Goal: Contribute content: Add original content to the website for others to see

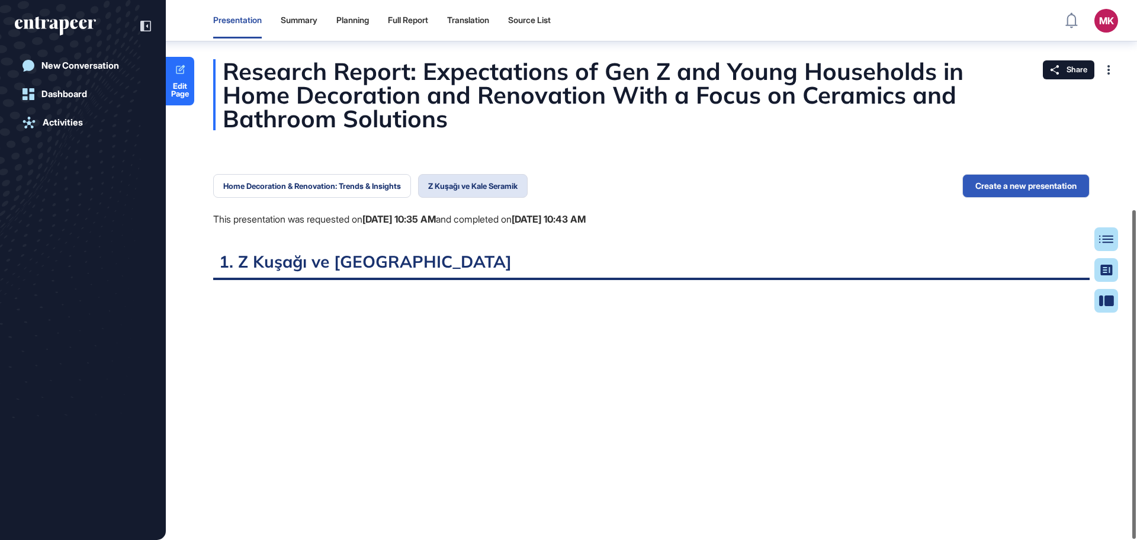
scroll to position [5, 1]
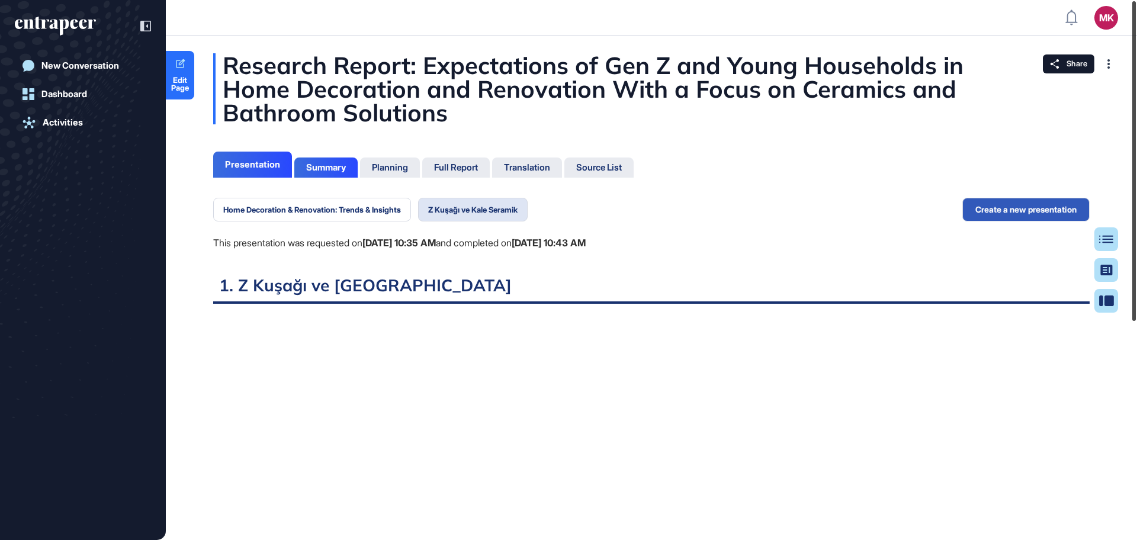
drag, startPoint x: 1137, startPoint y: 340, endPoint x: 1095, endPoint y: 11, distance: 331.4
click at [1120, 18] on div "MK Admin Dashboard Dashboard Profile My Content Request More Data New Conversat…" at bounding box center [568, 270] width 1137 height 540
click at [178, 92] on link "Edit Page" at bounding box center [180, 75] width 28 height 49
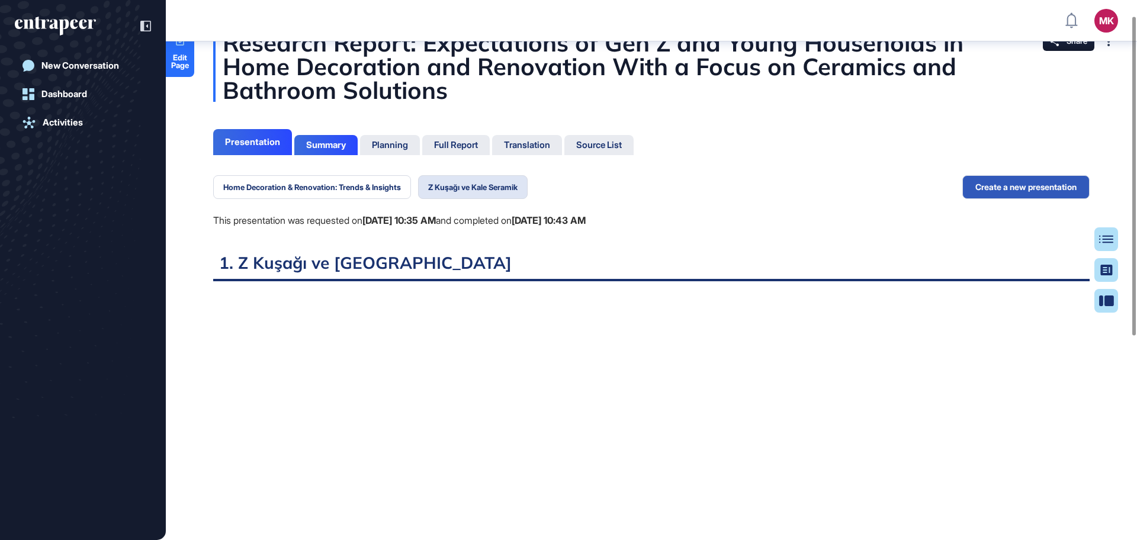
scroll to position [29, 0]
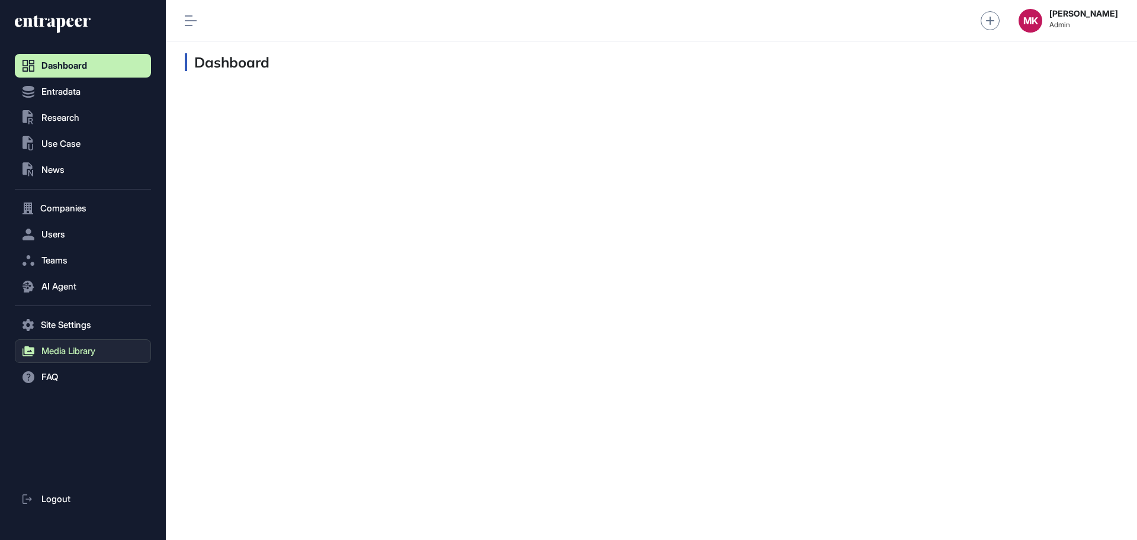
click at [66, 358] on button "Media Library" at bounding box center [83, 351] width 136 height 24
click at [66, 399] on span "Upload Image" at bounding box center [64, 397] width 51 height 9
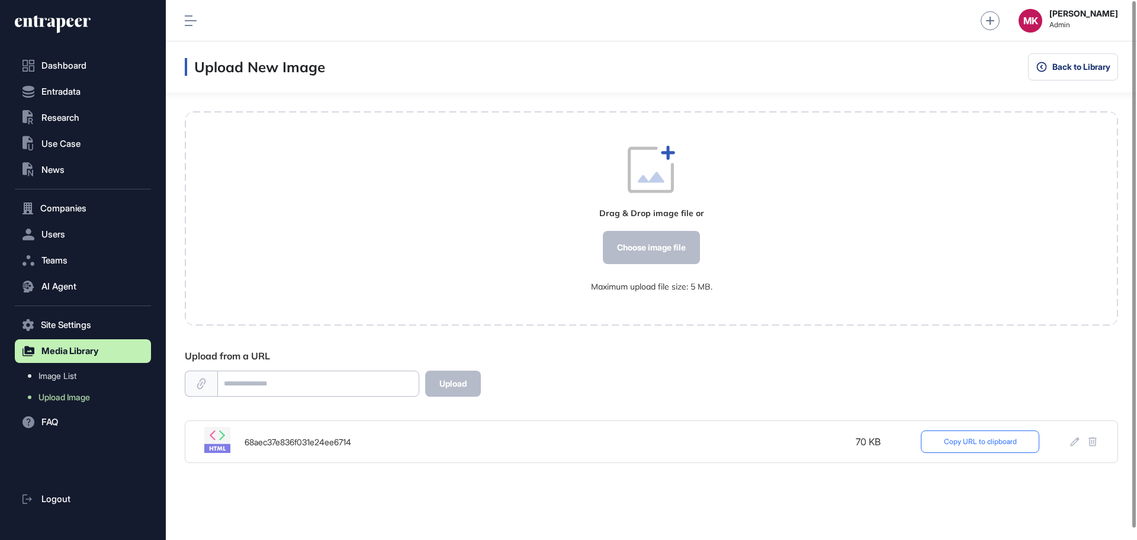
click at [958, 443] on button "Copy URL to clipboard" at bounding box center [980, 442] width 118 height 23
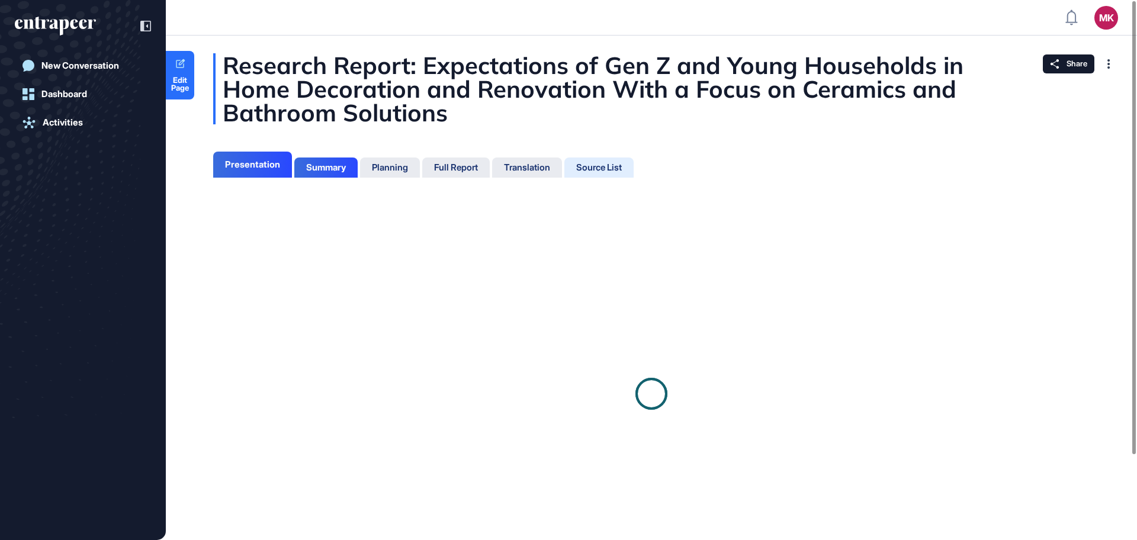
scroll to position [481, 3]
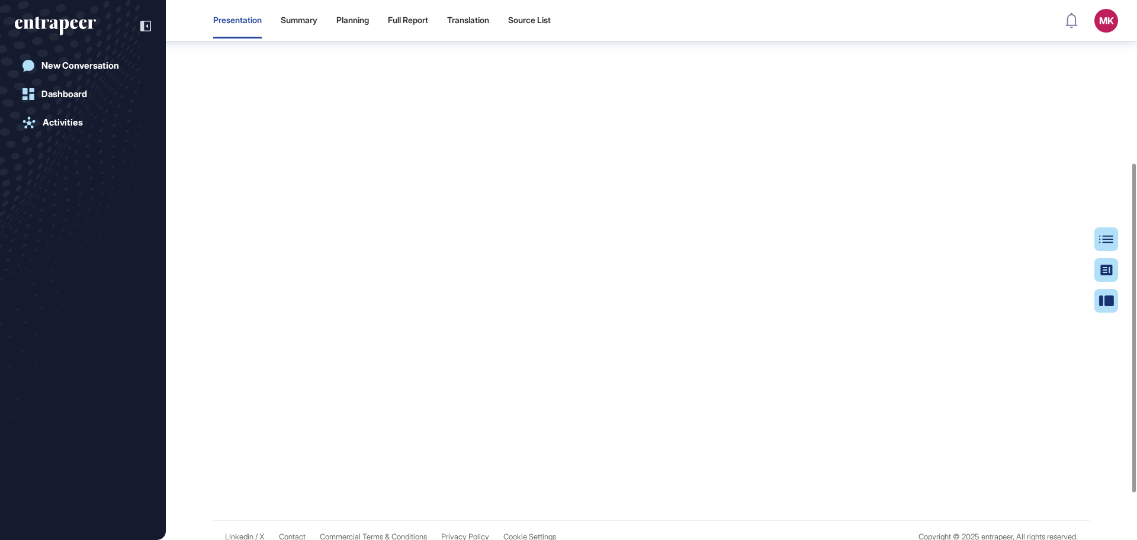
scroll to position [122, 0]
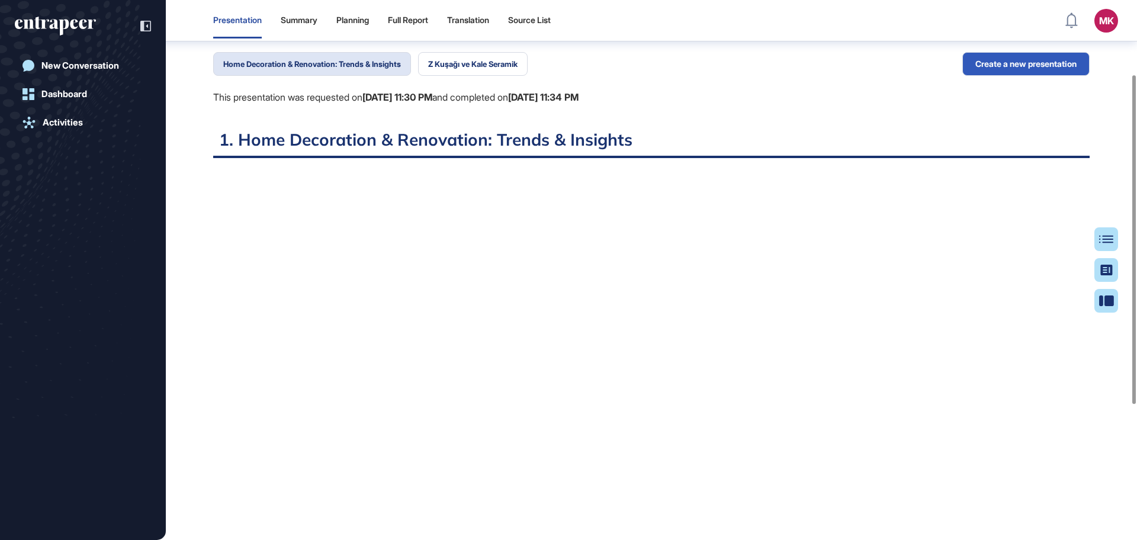
click at [464, 78] on div "Home Decoration & Renovation: Trends & Insights Z Kuşağı ve Kale Seramik This p…" at bounding box center [396, 90] width 366 height 77
click at [465, 67] on button "Z Kuşağı ve Kale Seramik" at bounding box center [473, 64] width 110 height 24
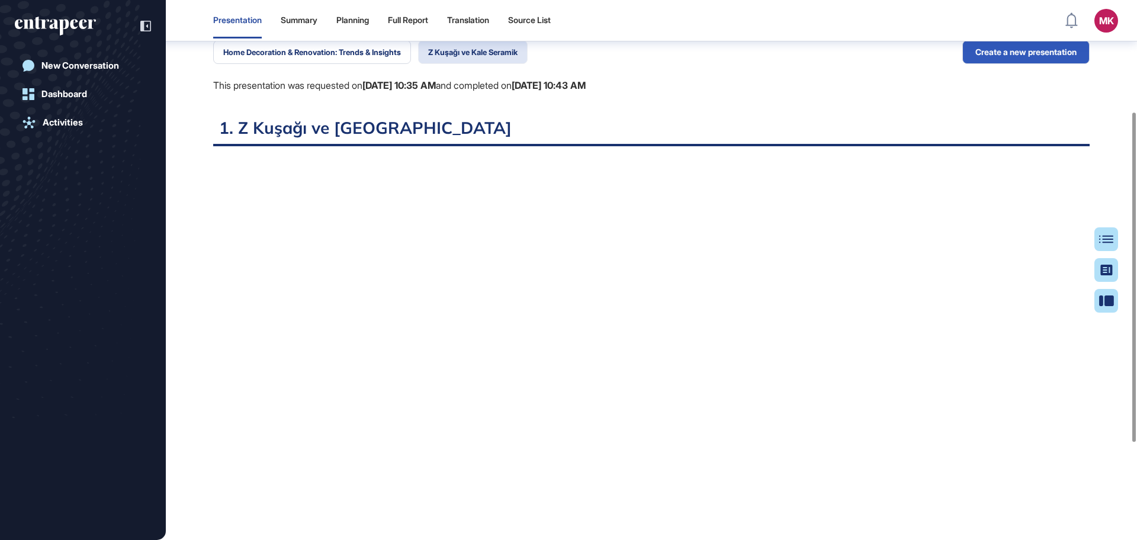
scroll to position [344, 0]
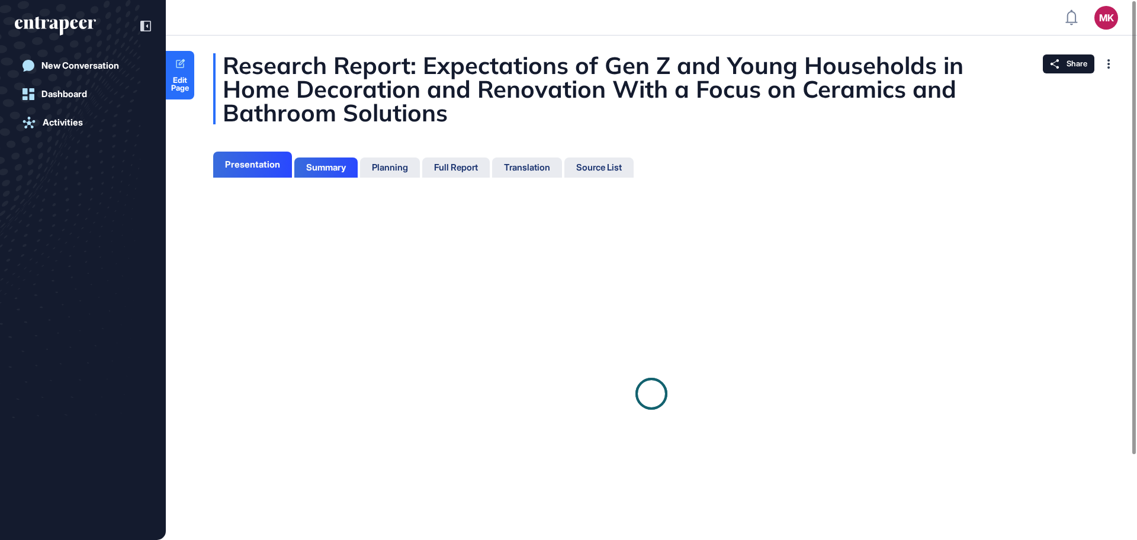
scroll to position [481, 3]
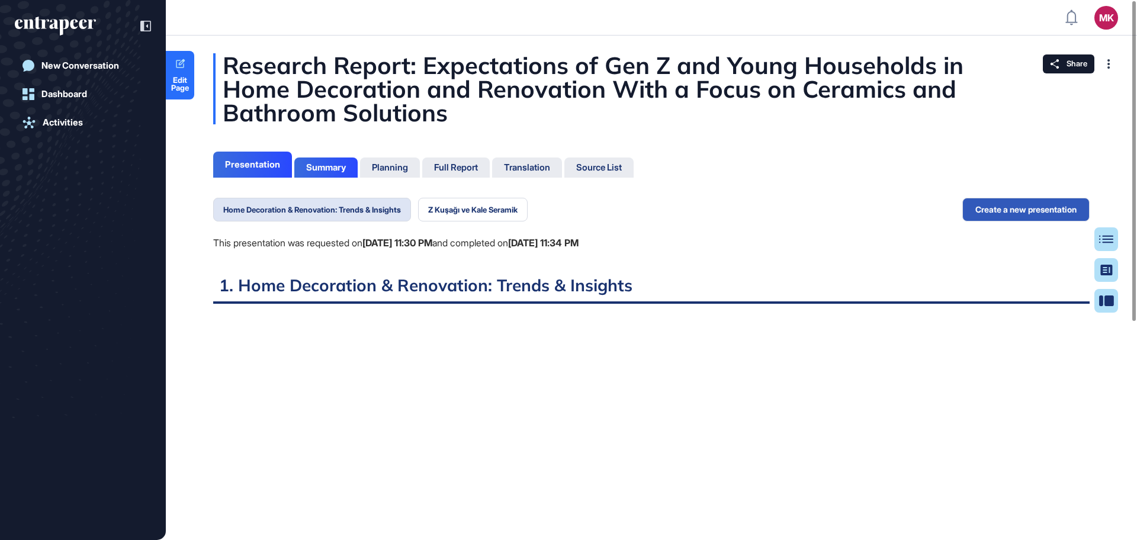
scroll to position [481, 3]
